Goal: Check status: Check status

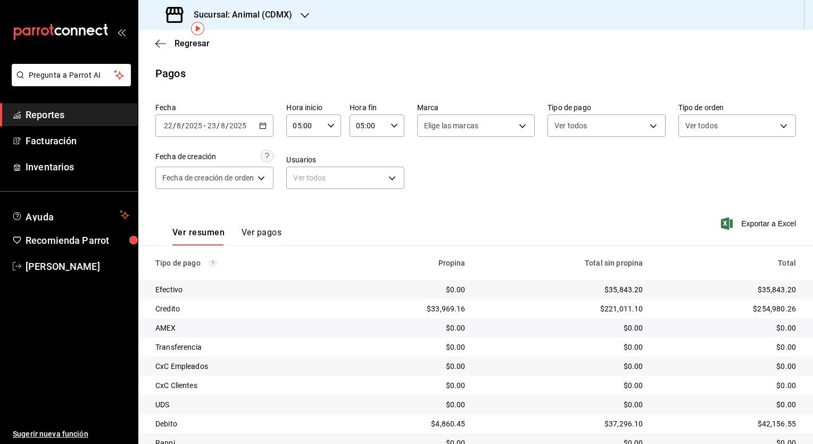
scroll to position [45, 0]
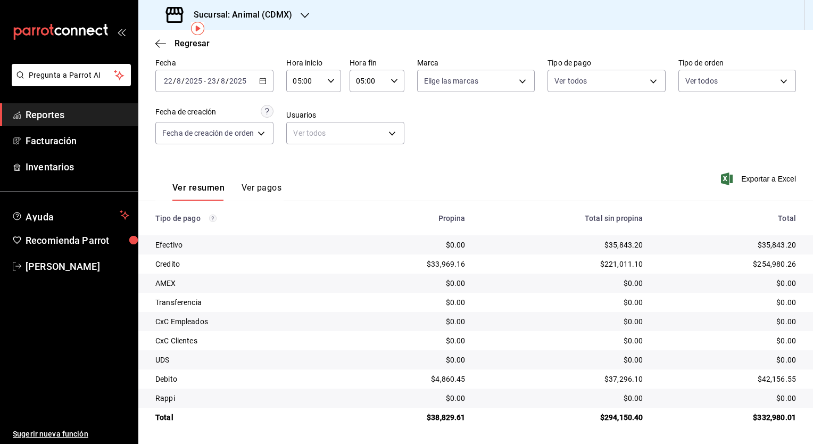
click at [270, 20] on h3 "Sucursal: Animal (CDMX)" at bounding box center [238, 15] width 107 height 13
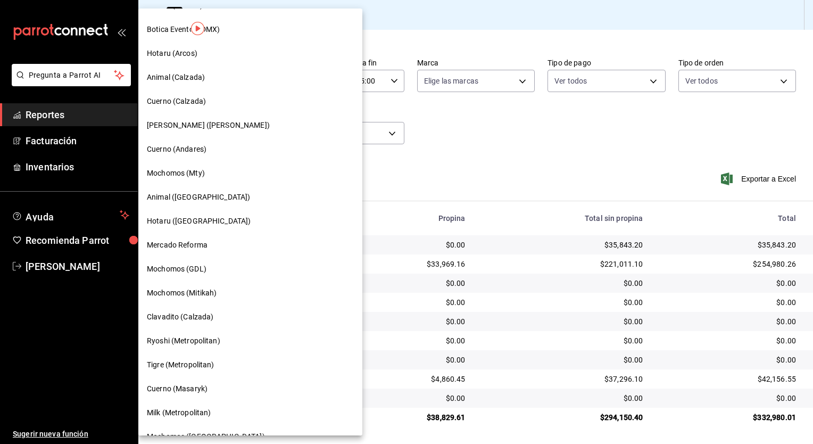
scroll to position [515, 0]
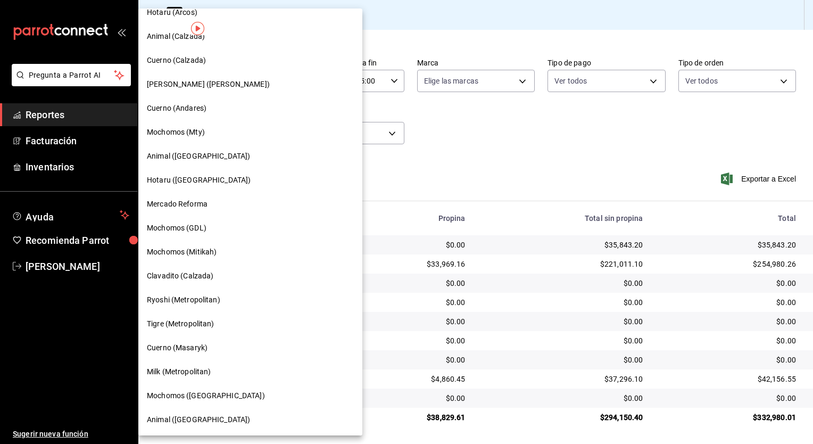
click at [209, 388] on div "Mochomos ([GEOGRAPHIC_DATA])" at bounding box center [250, 396] width 224 height 24
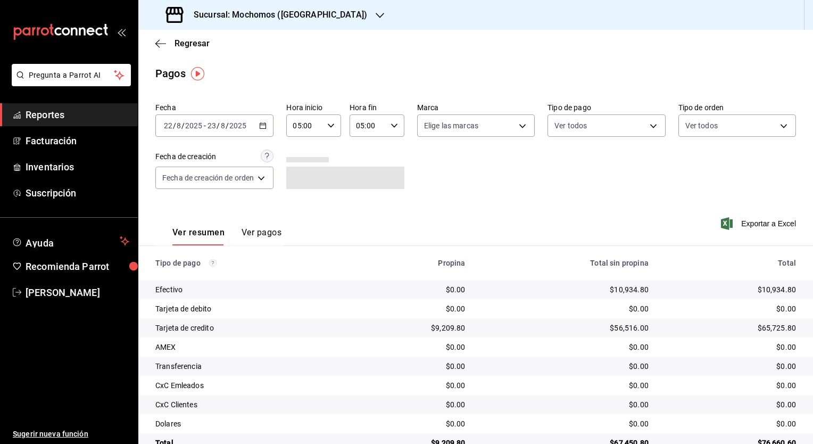
click at [261, 124] on icon "button" at bounding box center [262, 125] width 7 height 7
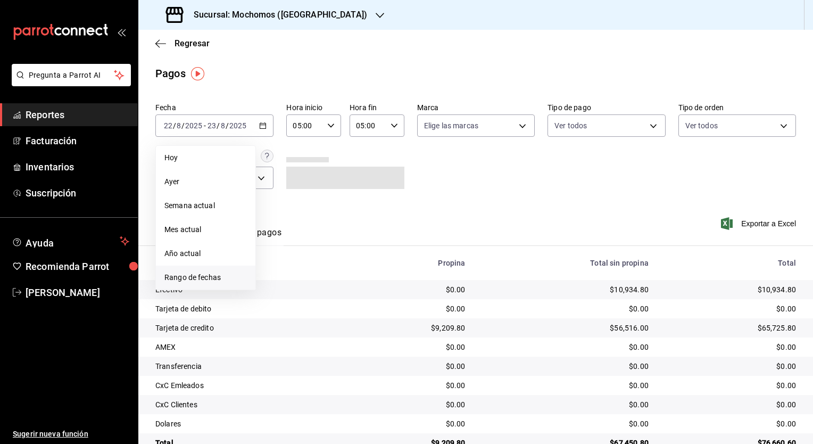
click at [209, 268] on li "Rango de fechas" at bounding box center [205, 277] width 99 height 24
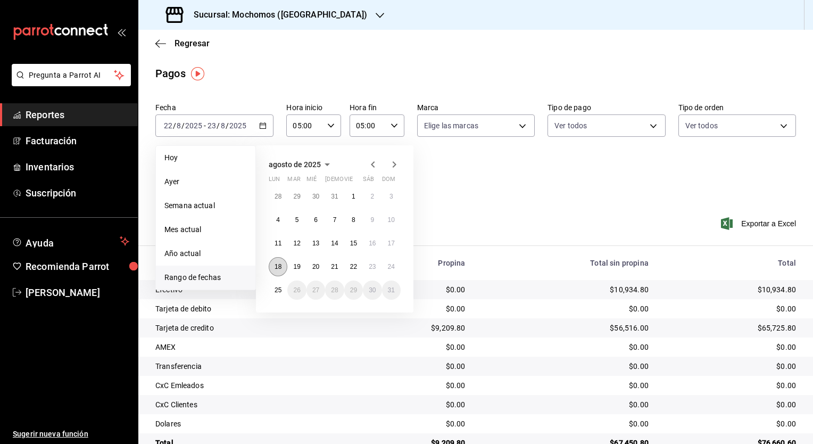
click at [286, 266] on button "18" at bounding box center [278, 266] width 19 height 19
click at [294, 266] on abbr "19" at bounding box center [296, 266] width 7 height 7
type input "00:00"
type input "23:59"
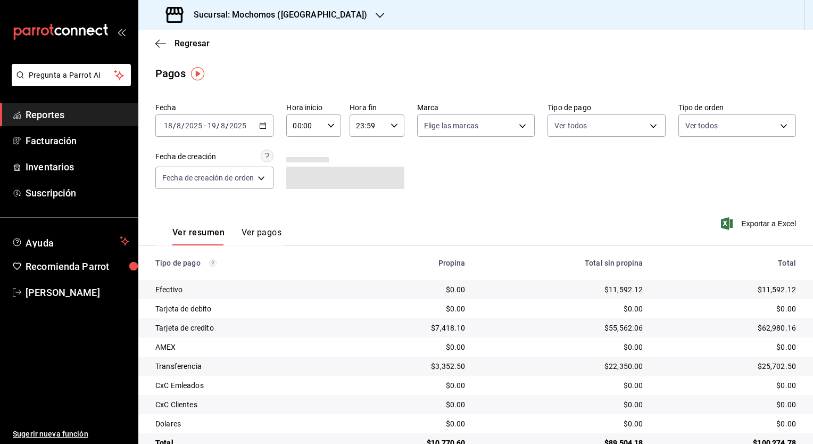
click at [335, 130] on div "00:00 Hora inicio" at bounding box center [313, 125] width 55 height 22
click at [303, 178] on span "05" at bounding box center [301, 174] width 10 height 9
type input "05:00"
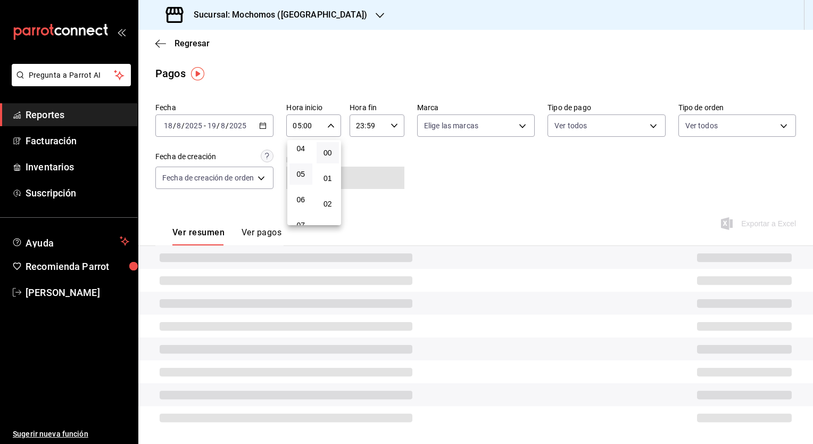
click at [396, 132] on div at bounding box center [406, 222] width 813 height 444
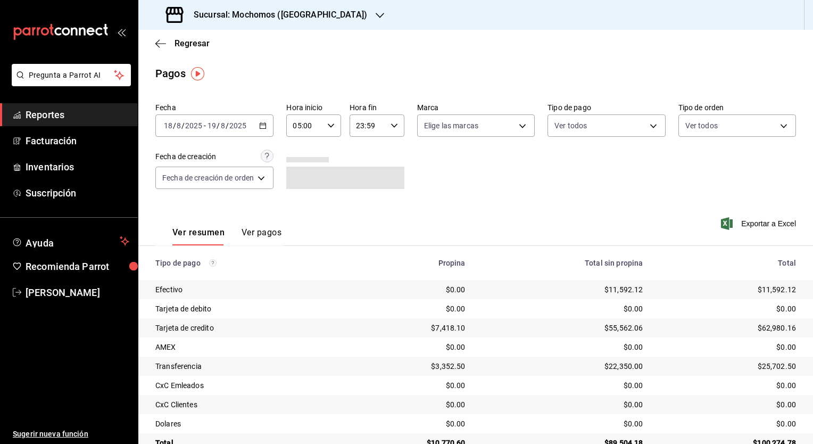
click at [396, 132] on div "23:59 Hora fin" at bounding box center [376, 125] width 55 height 22
click at [366, 176] on button "05" at bounding box center [363, 167] width 23 height 21
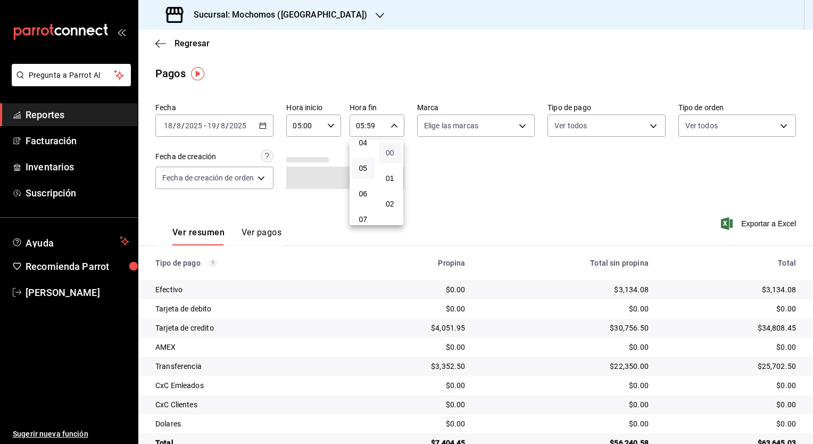
click at [385, 156] on span "00" at bounding box center [390, 152] width 10 height 9
type input "05:00"
click at [460, 182] on div at bounding box center [406, 222] width 813 height 444
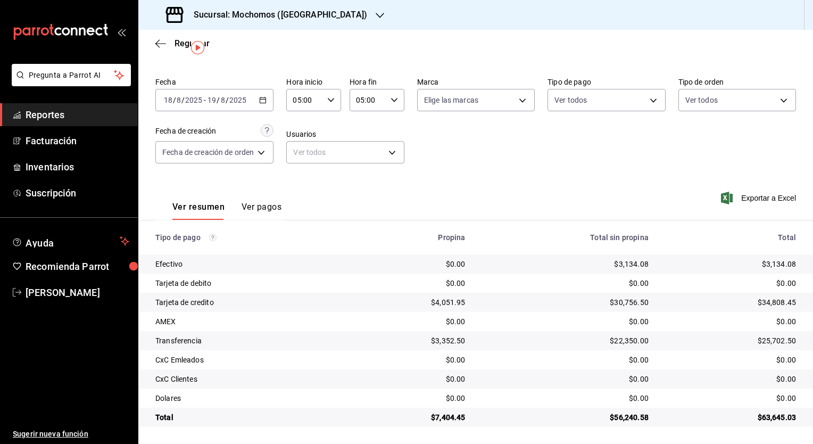
click at [266, 104] on div "[DATE] [DATE] - [DATE] [DATE]" at bounding box center [214, 100] width 118 height 22
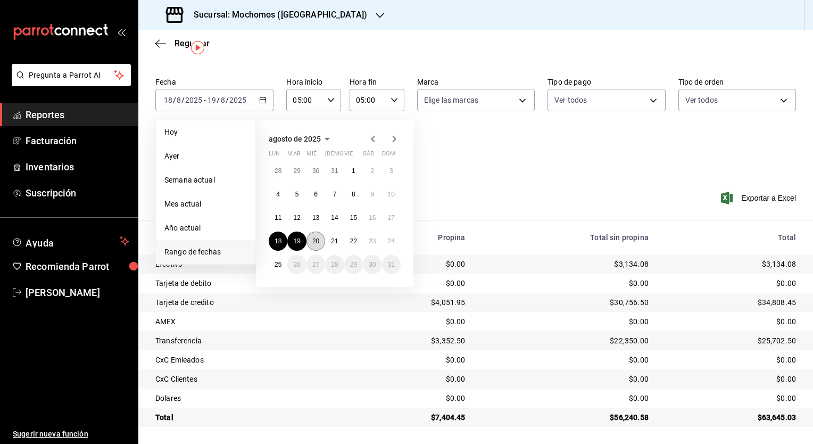
click at [321, 238] on button "20" at bounding box center [315, 240] width 19 height 19
click at [330, 238] on button "21" at bounding box center [334, 240] width 19 height 19
type input "00:00"
type input "23:59"
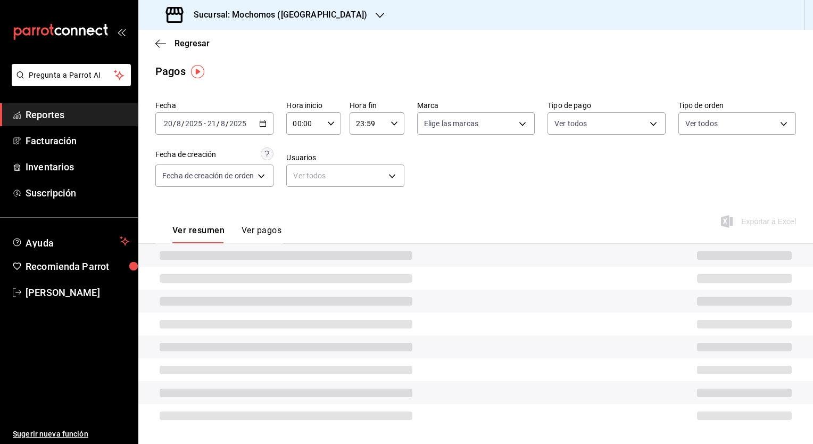
scroll to position [2, 0]
click at [336, 126] on div "00:00 Hora inicio" at bounding box center [313, 123] width 55 height 22
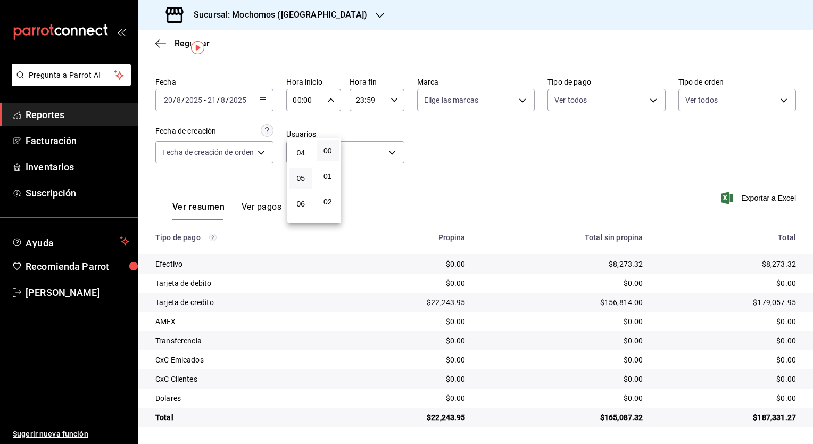
scroll to position [106, 0]
click at [304, 176] on span "05" at bounding box center [301, 172] width 10 height 9
type input "05:00"
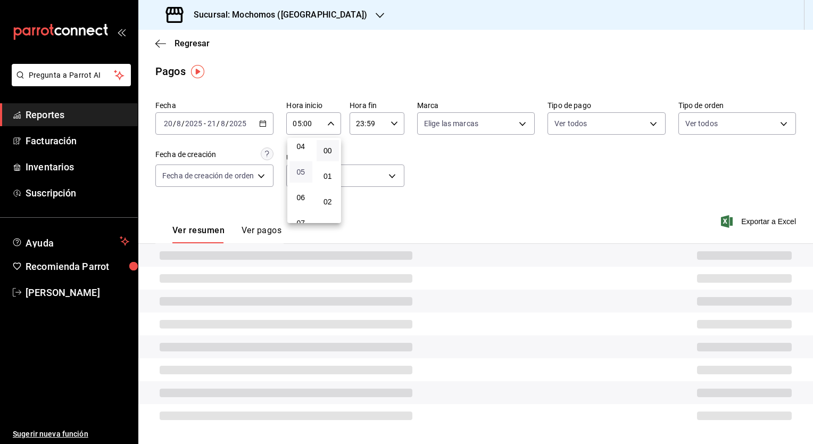
scroll to position [2, 0]
click at [398, 126] on div at bounding box center [406, 222] width 813 height 444
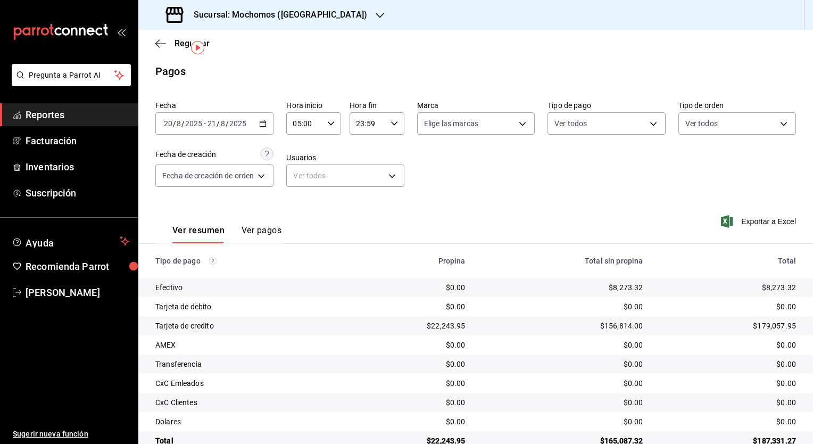
scroll to position [26, 0]
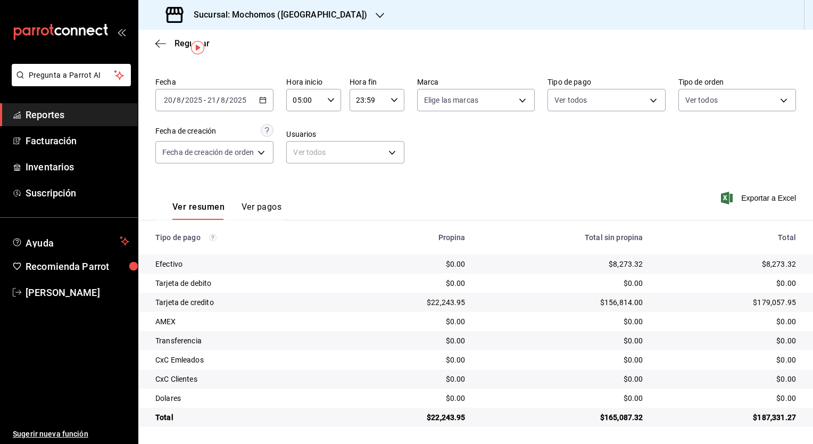
click at [394, 122] on div "Fecha [DATE] [DATE] - [DATE] [DATE] Hora inicio 05:00 Hora inicio Hora fin 23:5…" at bounding box center [475, 124] width 640 height 103
click at [390, 102] on icon "button" at bounding box center [393, 99] width 7 height 7
click at [365, 155] on button "05" at bounding box center [363, 147] width 23 height 21
click at [396, 160] on button "00" at bounding box center [390, 150] width 23 height 21
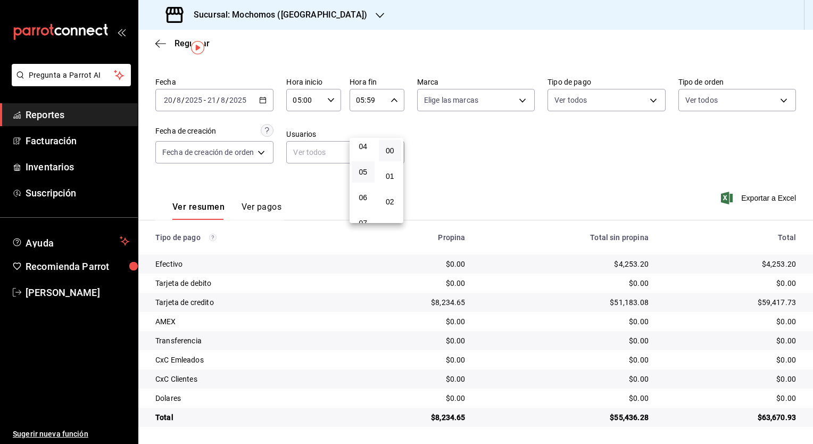
type input "05:00"
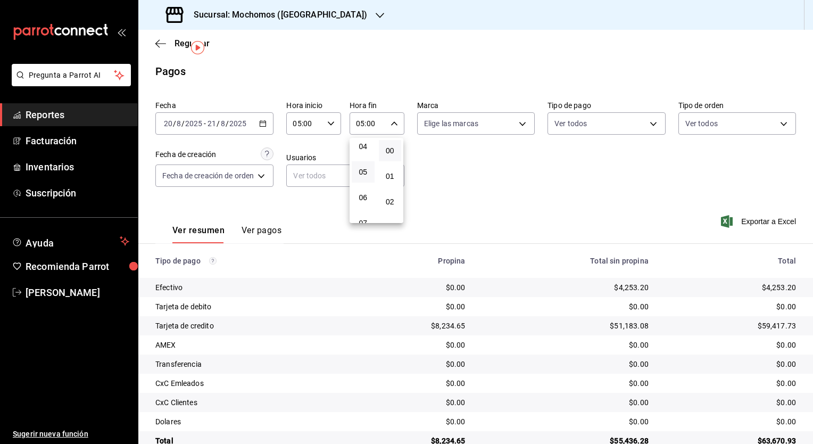
scroll to position [26, 0]
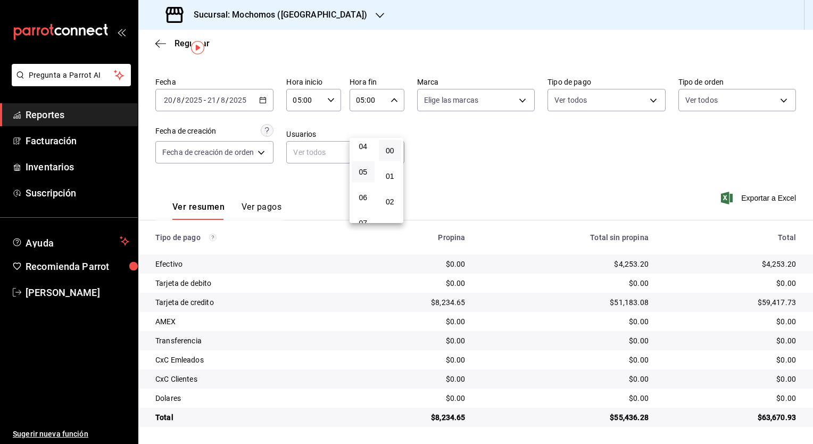
click at [462, 186] on div at bounding box center [406, 222] width 813 height 444
click at [390, 101] on icon "button" at bounding box center [393, 99] width 7 height 7
click at [363, 132] on button "05" at bounding box center [363, 124] width 23 height 21
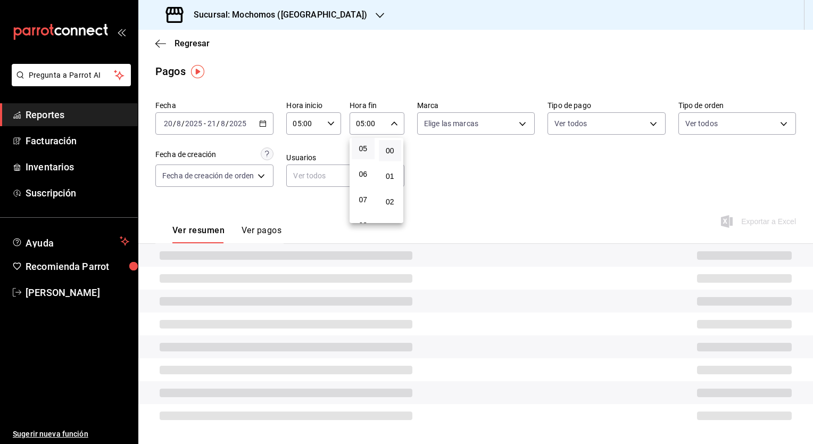
scroll to position [26, 0]
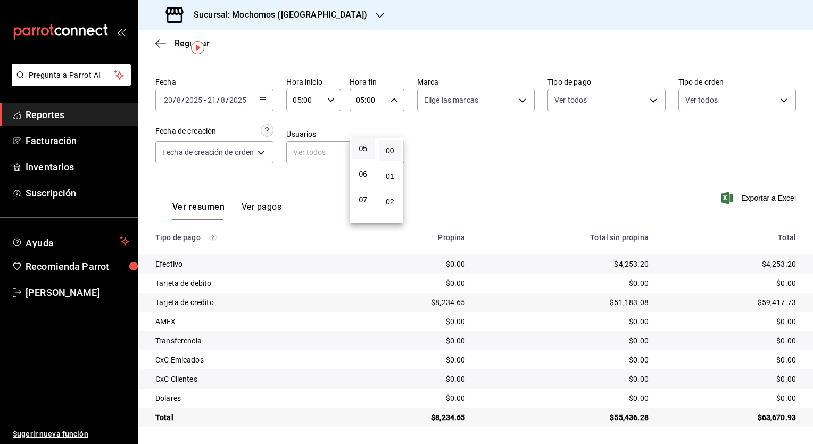
click at [512, 206] on div at bounding box center [406, 222] width 813 height 444
click at [265, 99] on \(Stroke\) "button" at bounding box center [263, 99] width 6 height 1
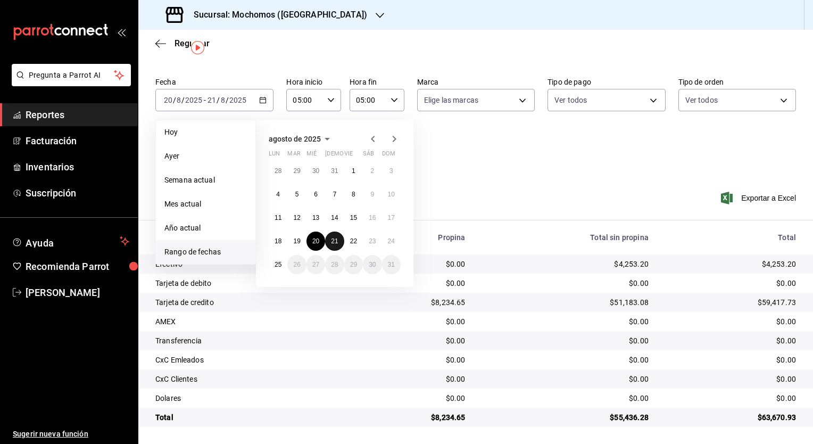
click at [330, 238] on button "21" at bounding box center [334, 240] width 19 height 19
click at [353, 241] on abbr "22" at bounding box center [353, 240] width 7 height 7
type input "00:00"
type input "23:59"
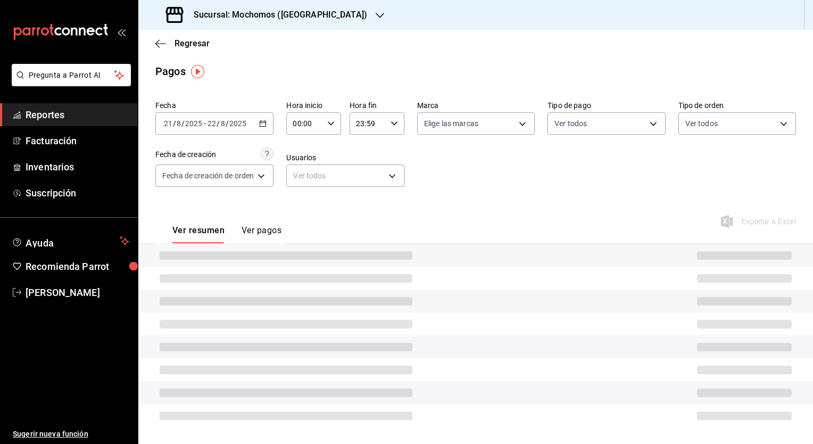
scroll to position [2, 0]
click at [334, 124] on div "00:00 Hora inicio" at bounding box center [313, 123] width 55 height 22
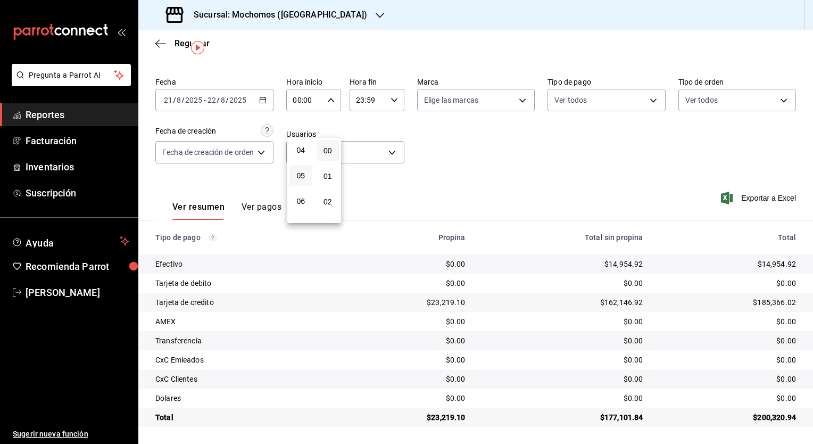
scroll to position [106, 0]
click at [304, 176] on span "05" at bounding box center [301, 172] width 10 height 9
type input "05:00"
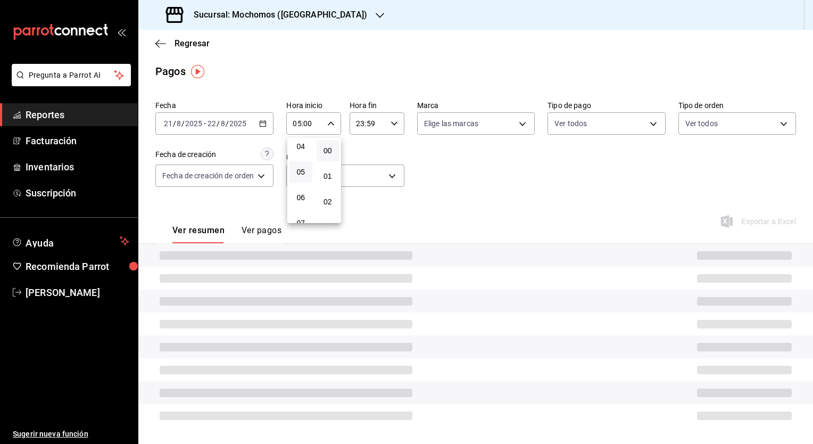
scroll to position [2, 0]
click at [396, 128] on div at bounding box center [406, 222] width 813 height 444
click at [393, 122] on icon "button" at bounding box center [393, 123] width 7 height 7
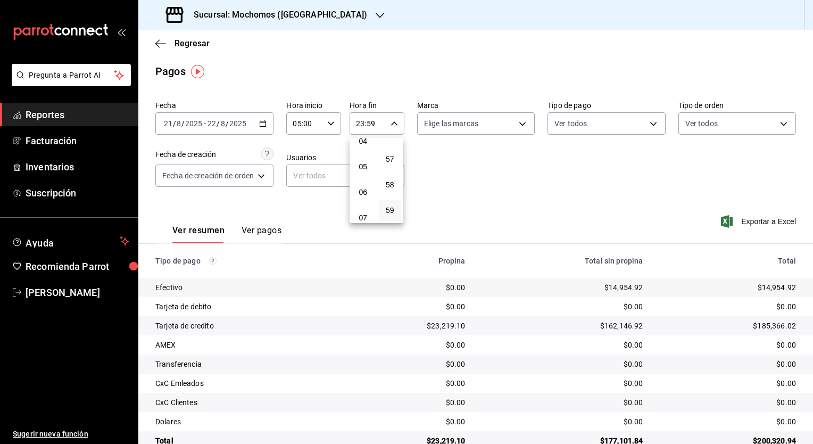
scroll to position [112, 0]
click at [366, 168] on span "05" at bounding box center [363, 166] width 10 height 9
click at [391, 159] on button "00" at bounding box center [390, 150] width 23 height 21
type input "05:00"
click at [491, 206] on div at bounding box center [406, 222] width 813 height 444
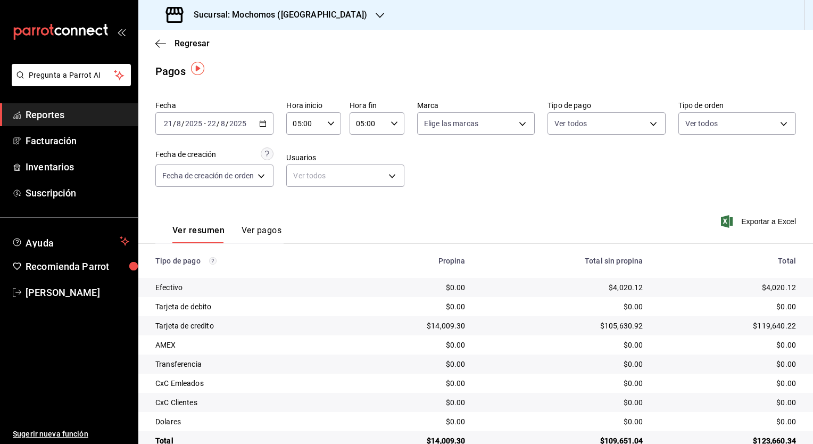
scroll to position [26, 0]
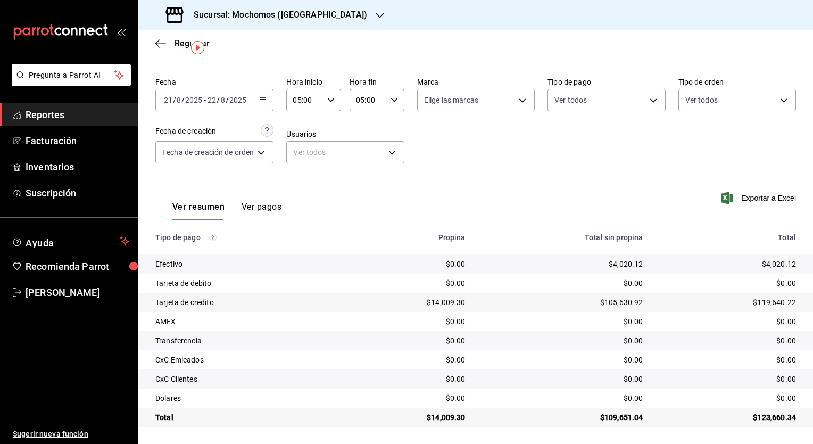
click at [275, 16] on h3 "Sucursal: Mochomos ([GEOGRAPHIC_DATA])" at bounding box center [276, 15] width 182 height 13
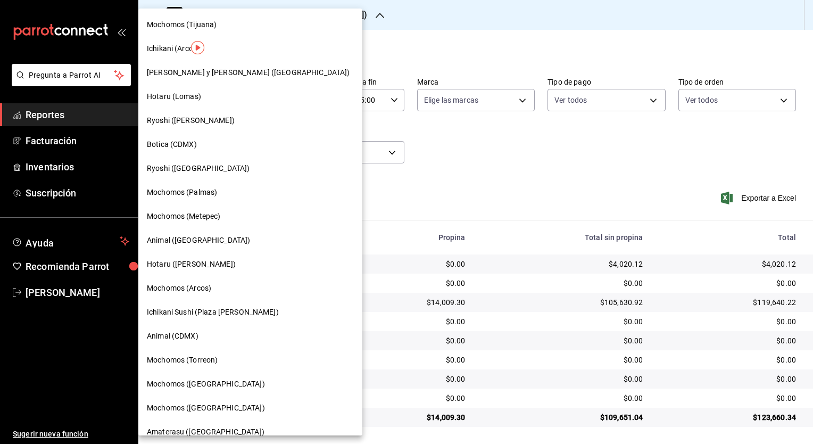
click at [210, 161] on div "Ryoshi ([GEOGRAPHIC_DATA])" at bounding box center [250, 168] width 224 height 24
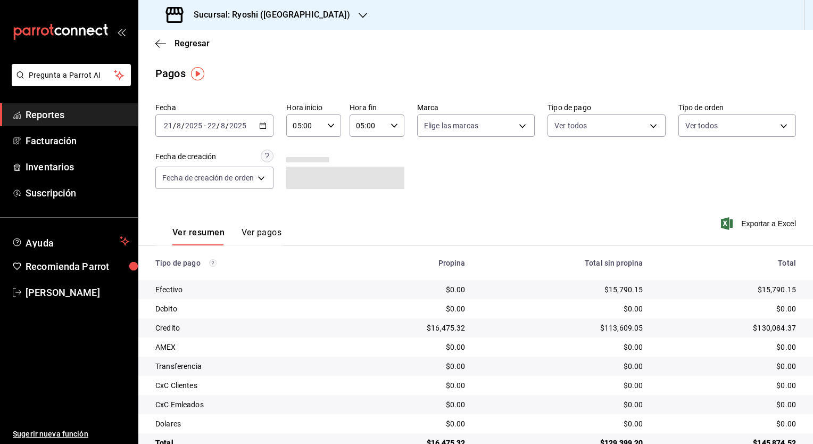
click at [260, 123] on icon "button" at bounding box center [262, 125] width 7 height 7
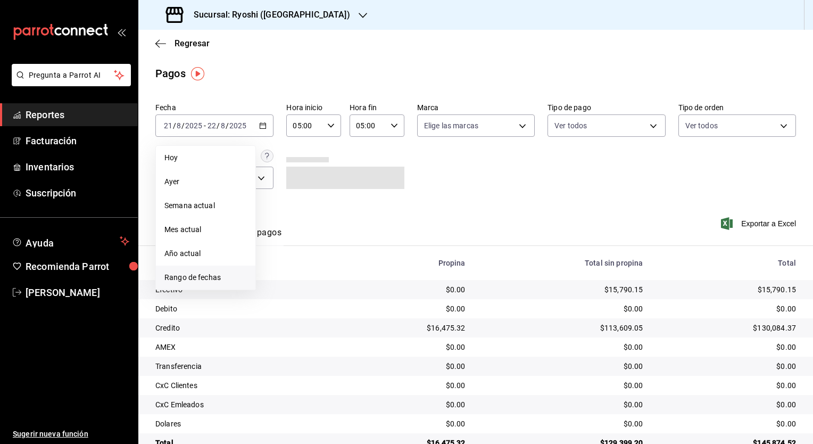
click at [209, 274] on span "Rango de fechas" at bounding box center [205, 277] width 82 height 11
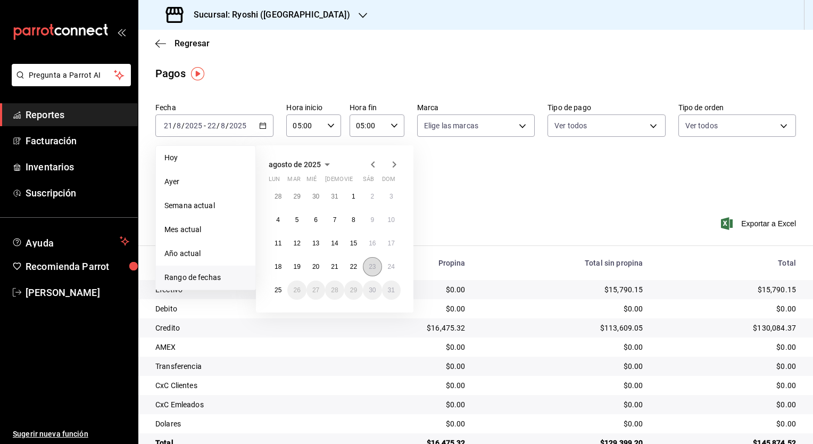
click at [366, 267] on button "23" at bounding box center [372, 266] width 19 height 19
click at [389, 270] on button "24" at bounding box center [391, 266] width 19 height 19
type input "00:00"
type input "23:59"
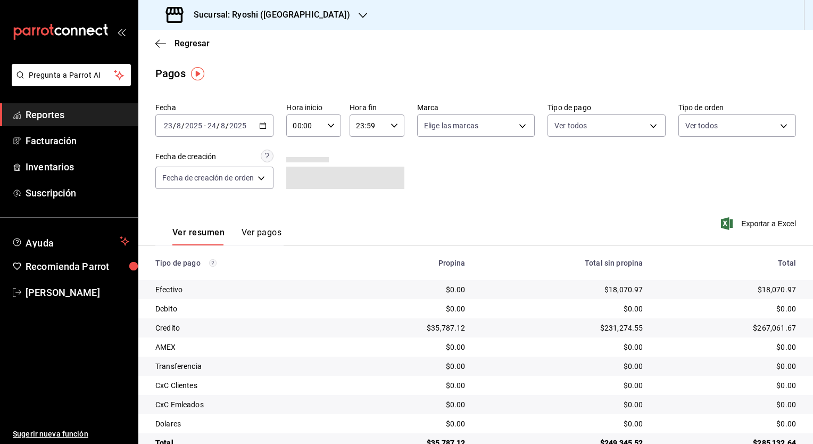
click at [335, 124] on div "00:00 Hora inicio" at bounding box center [313, 125] width 55 height 22
click at [304, 178] on span "05" at bounding box center [301, 174] width 10 height 9
type input "05:00"
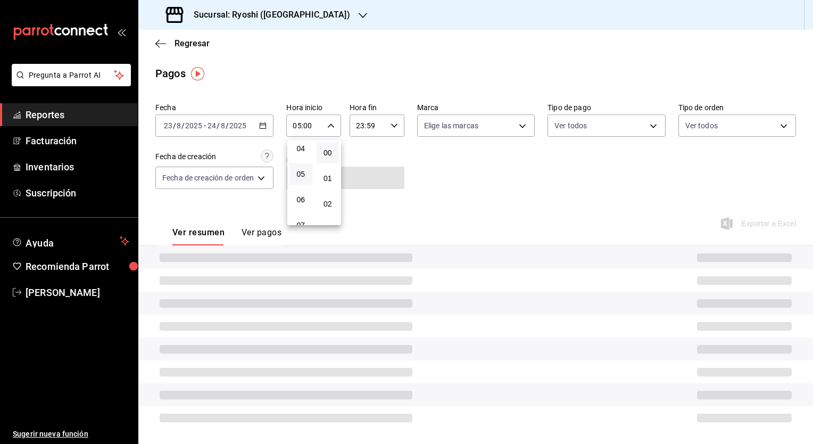
click at [390, 120] on div at bounding box center [406, 222] width 813 height 444
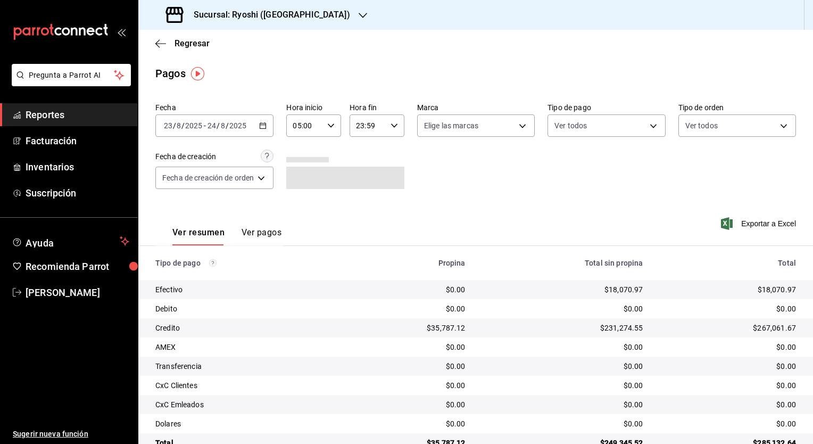
click at [391, 127] on icon "button" at bounding box center [393, 125] width 7 height 7
click at [362, 172] on span "05" at bounding box center [363, 168] width 10 height 9
click at [388, 157] on span "00" at bounding box center [390, 152] width 10 height 9
type input "05:00"
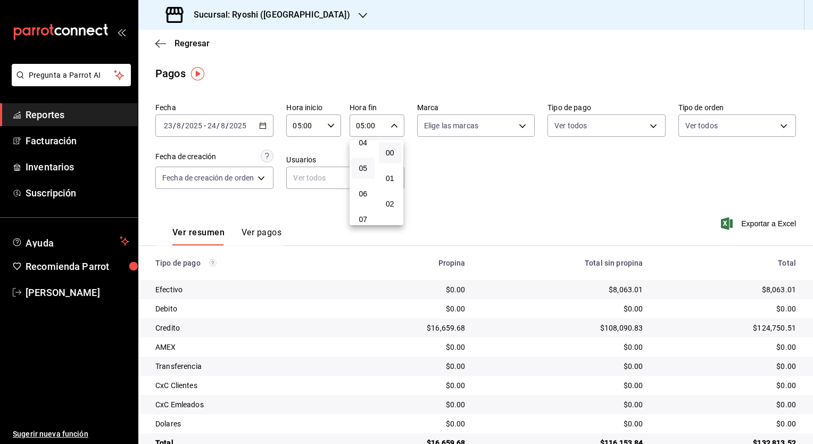
click at [465, 193] on div at bounding box center [406, 222] width 813 height 444
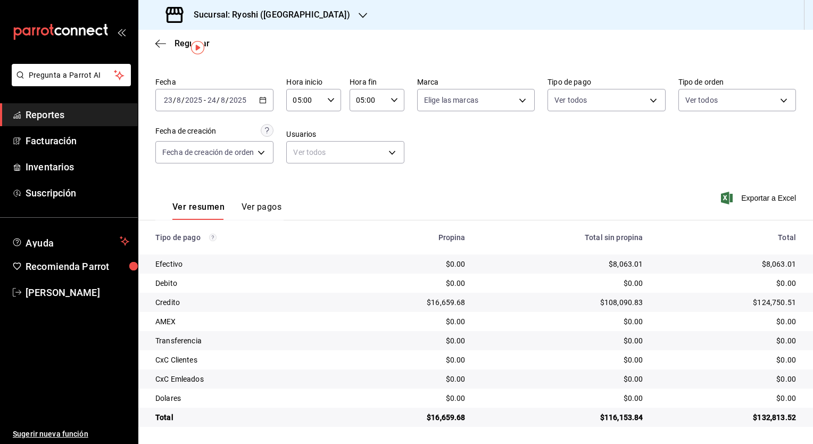
scroll to position [26, 0]
